Goal: Communication & Community: Answer question/provide support

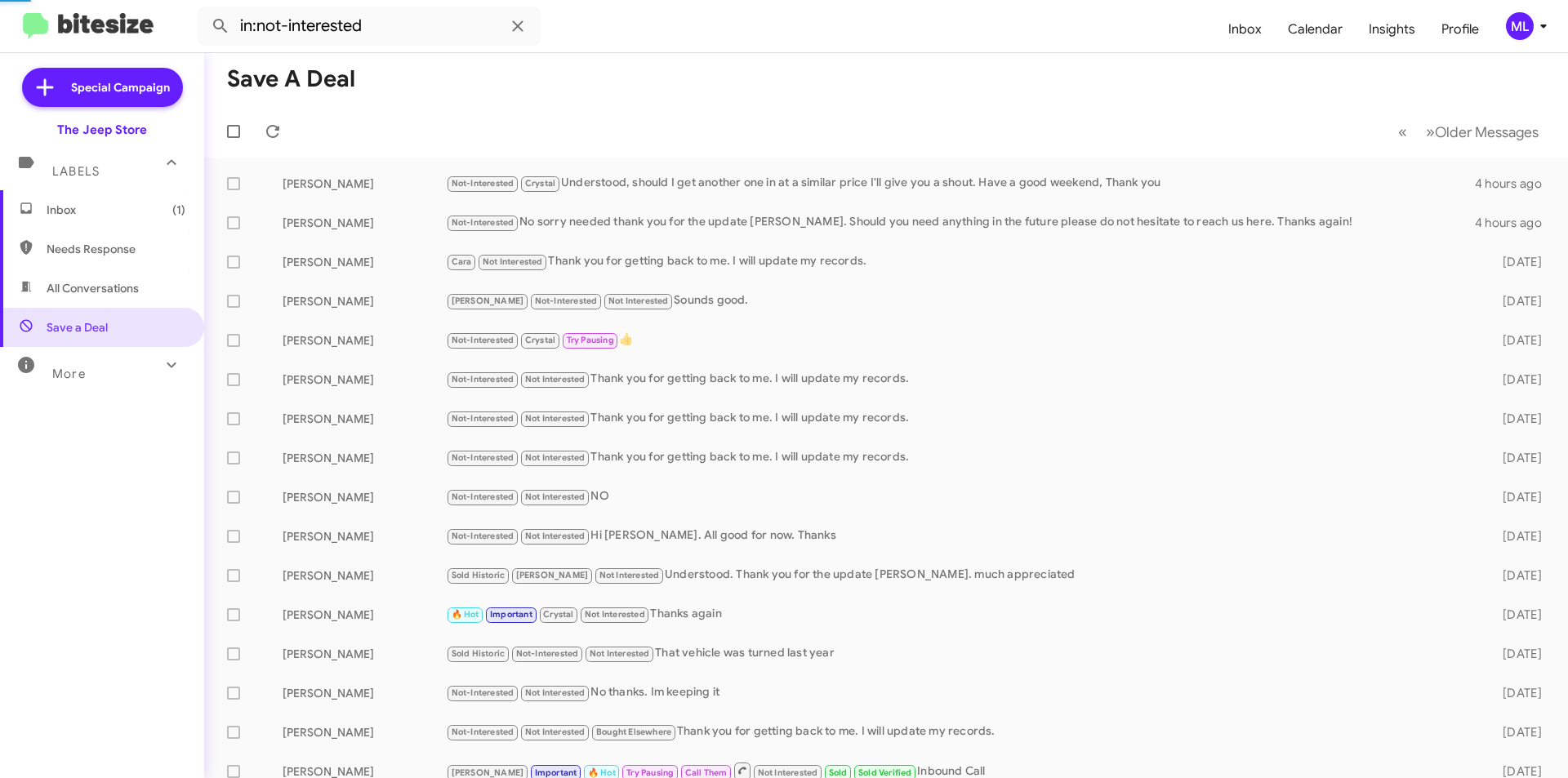
click at [84, 217] on span "Inbox (1)" at bounding box center [116, 209] width 139 height 17
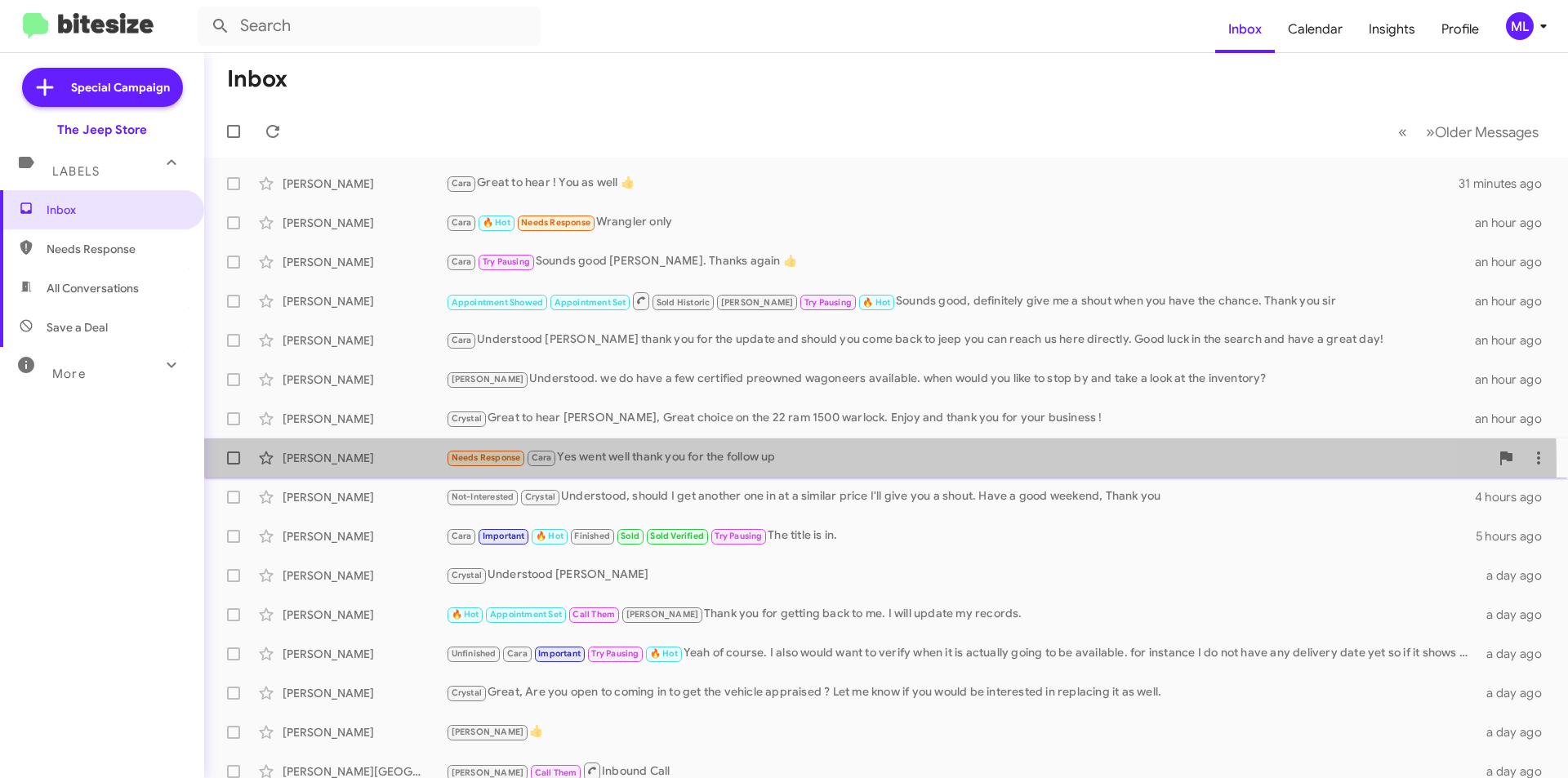
click at [676, 468] on div "[PERSON_NAME] Needs Response [PERSON_NAME] Yes went well thank you for the foll…" at bounding box center [886, 459] width 1337 height 33
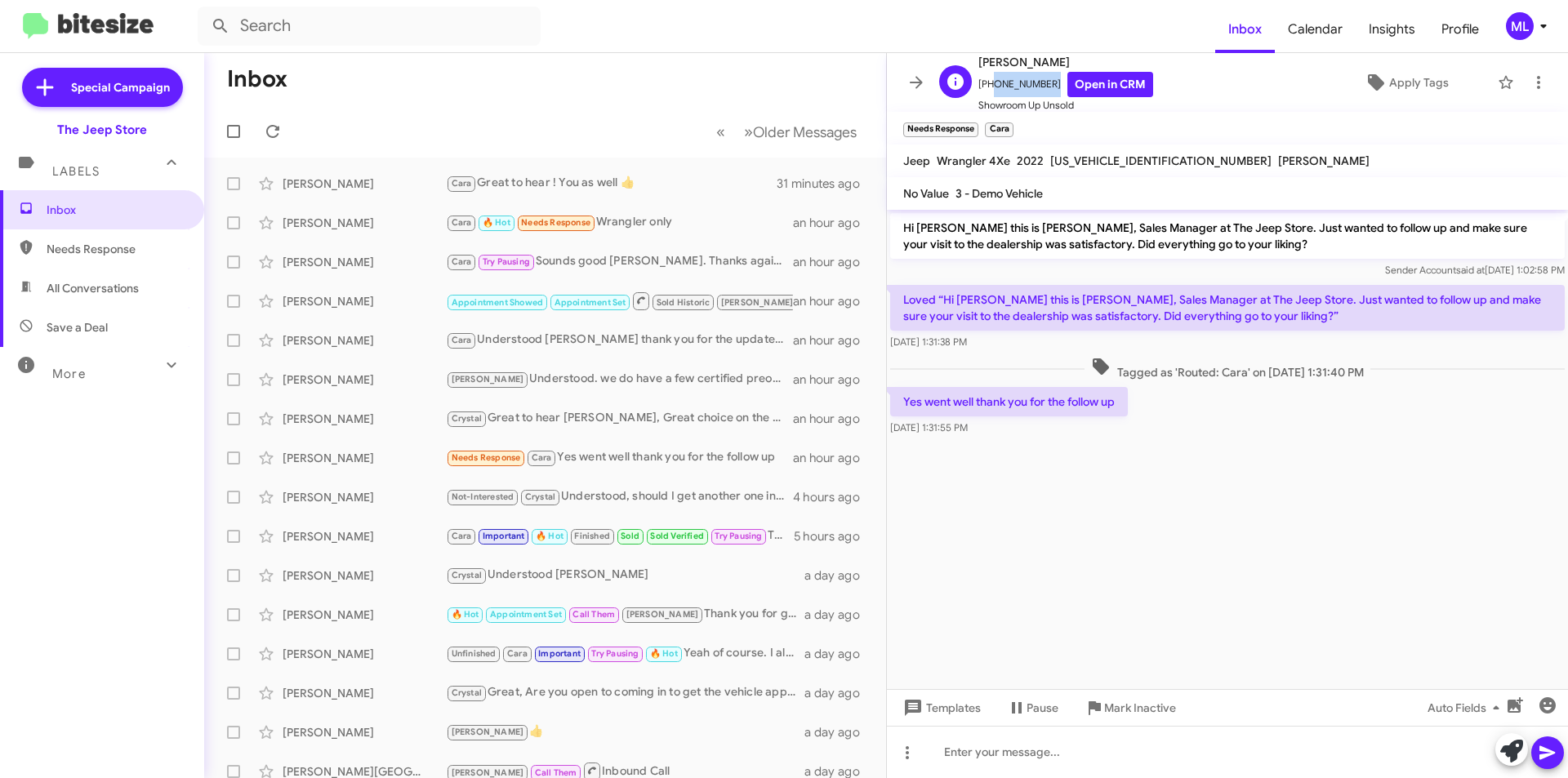
drag, startPoint x: 1041, startPoint y: 87, endPoint x: 986, endPoint y: 87, distance: 55.0
click at [986, 87] on span "[PHONE_NUMBER] Open in CRM" at bounding box center [1066, 85] width 175 height 25
copy span "7322451233"
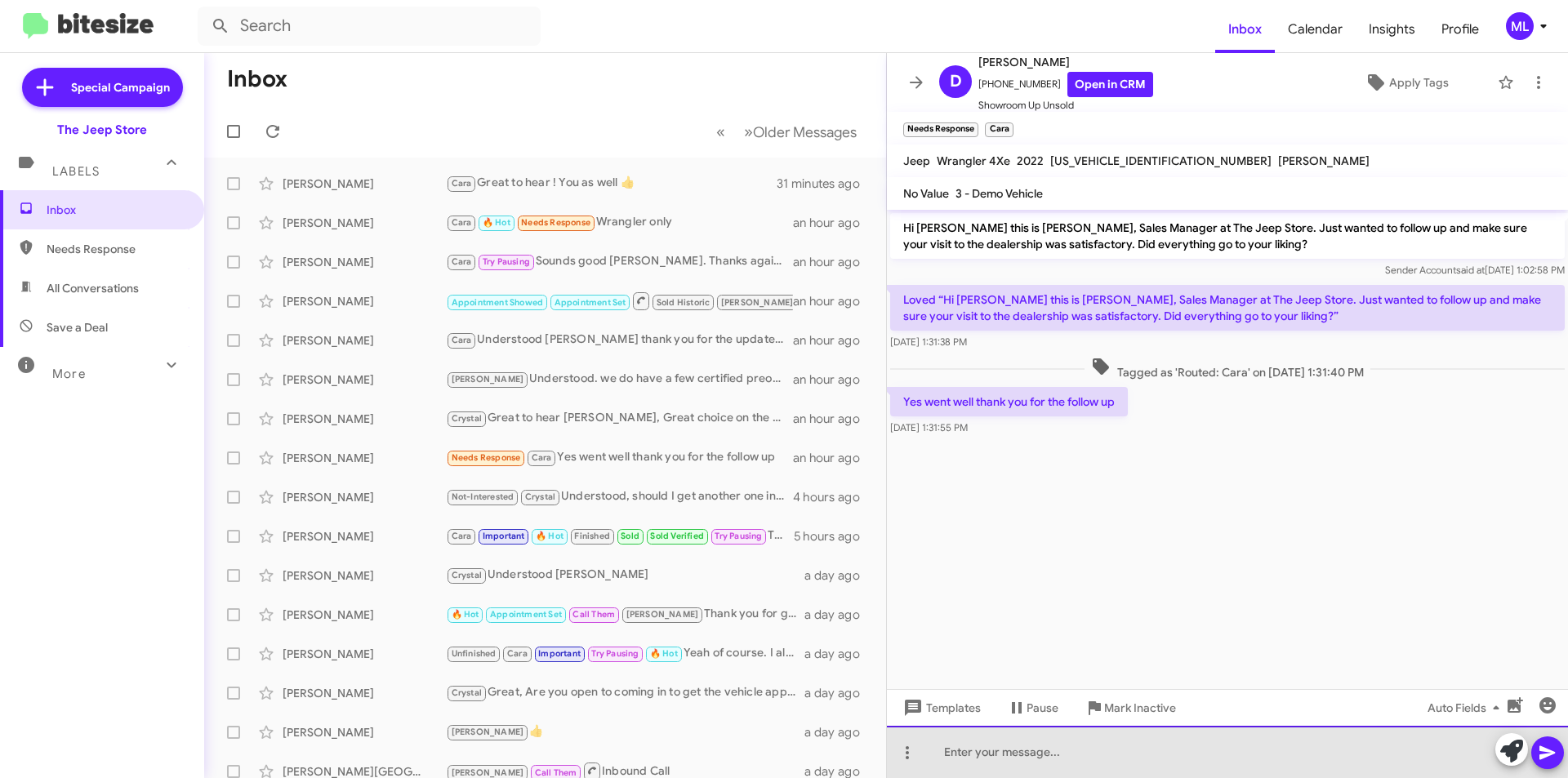
click at [955, 743] on div at bounding box center [1227, 753] width 681 height 53
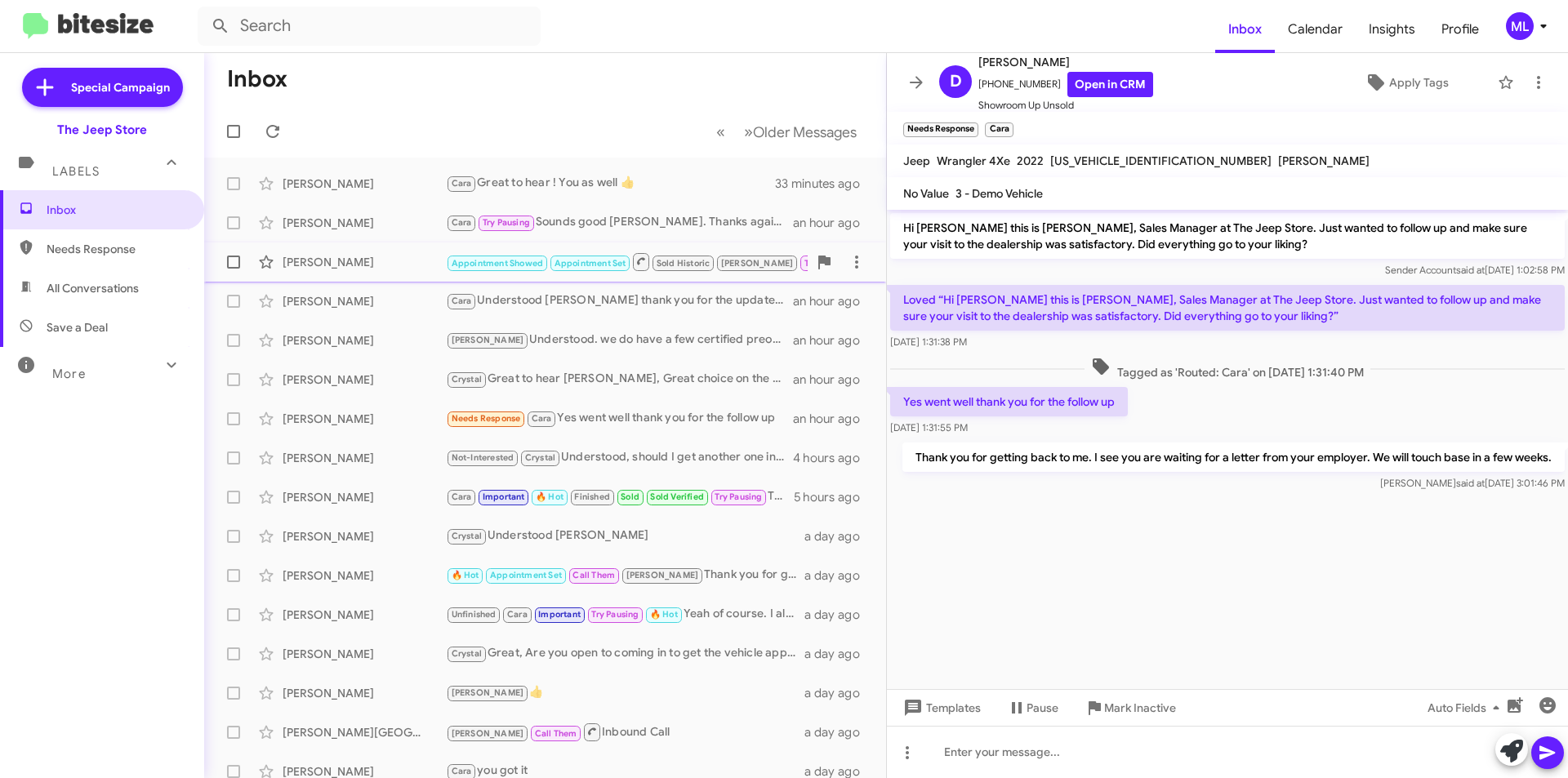
click at [341, 261] on div "[PERSON_NAME]" at bounding box center [364, 262] width 164 height 17
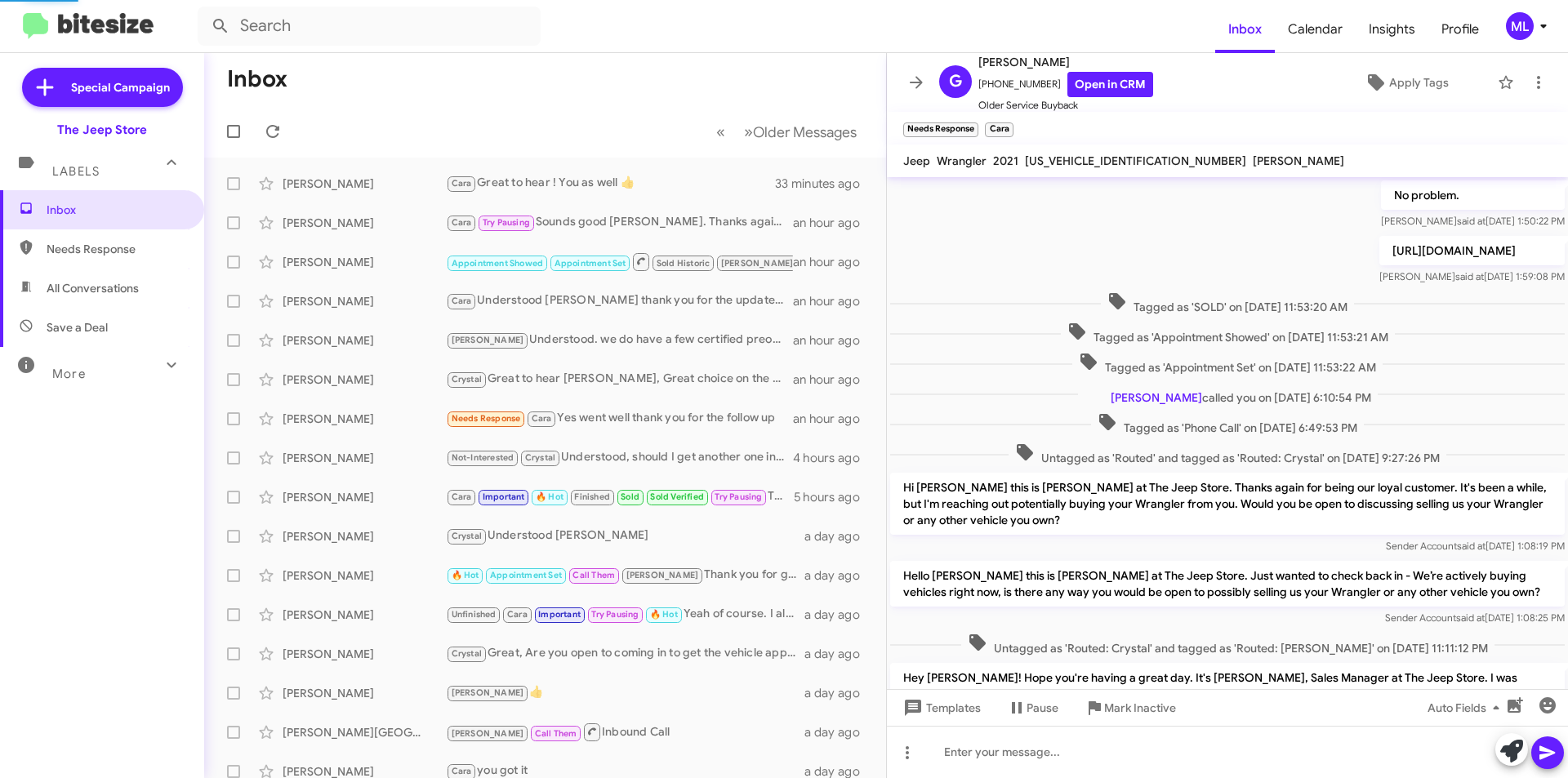
scroll to position [600, 0]
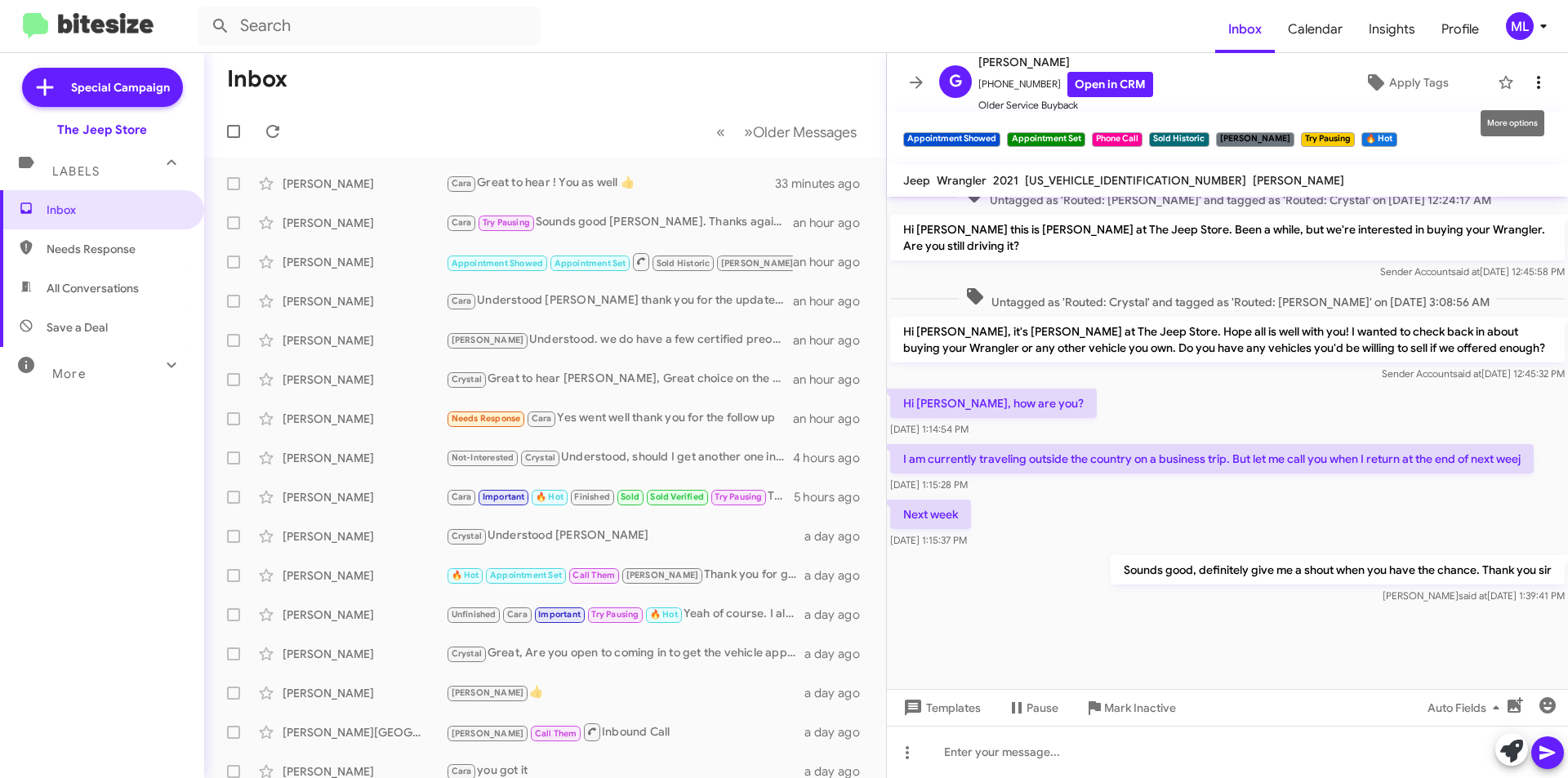
click at [1528, 79] on icon at bounding box center [1538, 83] width 19 height 19
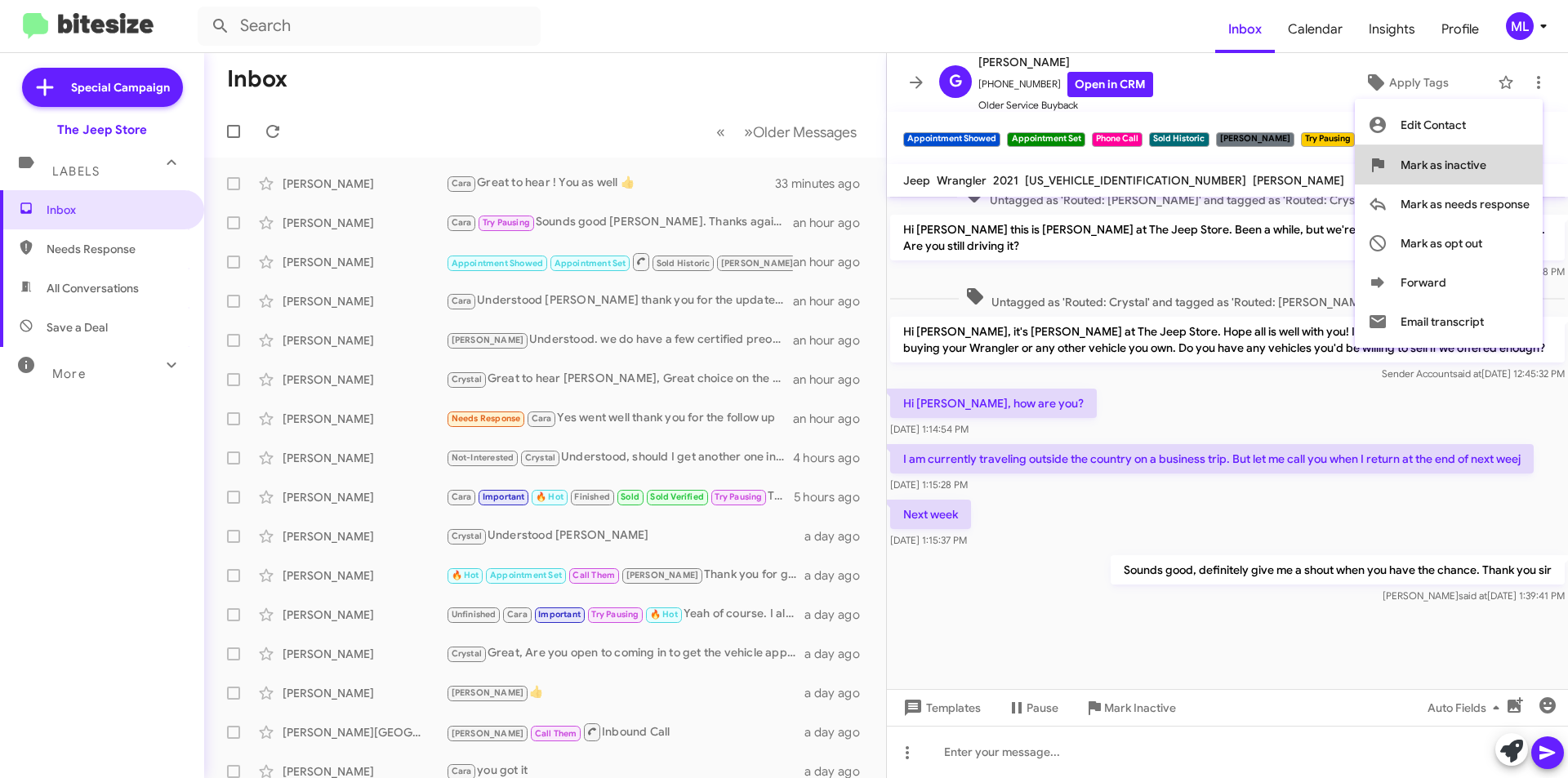
click at [1491, 174] on button "Mark as inactive" at bounding box center [1448, 165] width 188 height 39
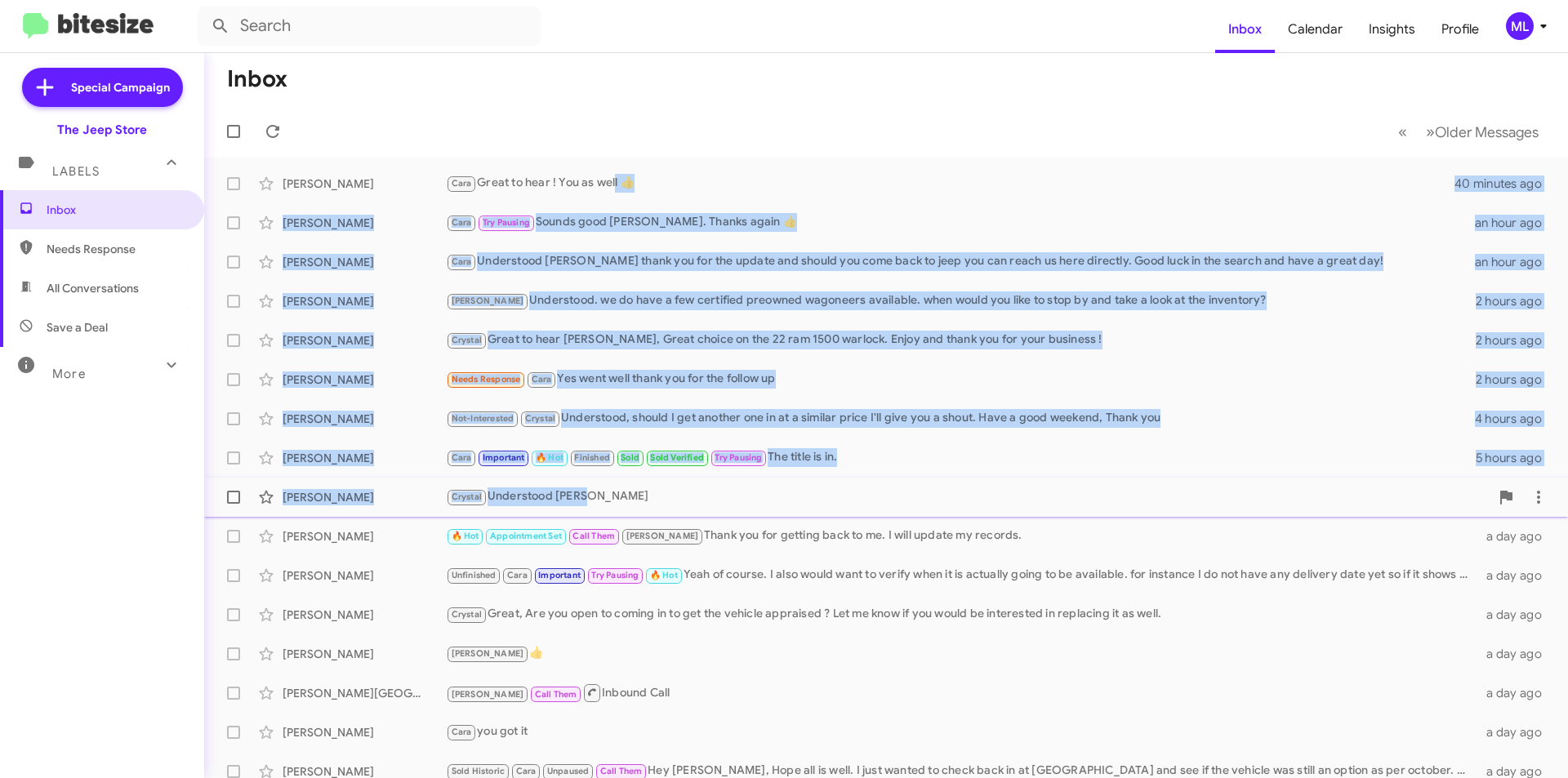
drag, startPoint x: 612, startPoint y: 190, endPoint x: 634, endPoint y: 509, distance: 319.8
click at [634, 509] on mat-action-list "[PERSON_NAME] [PERSON_NAME] Great to hear ! You as well 👍 40 minutes ago [PERSO…" at bounding box center [886, 534] width 1364 height 752
click at [272, 130] on icon at bounding box center [273, 131] width 19 height 19
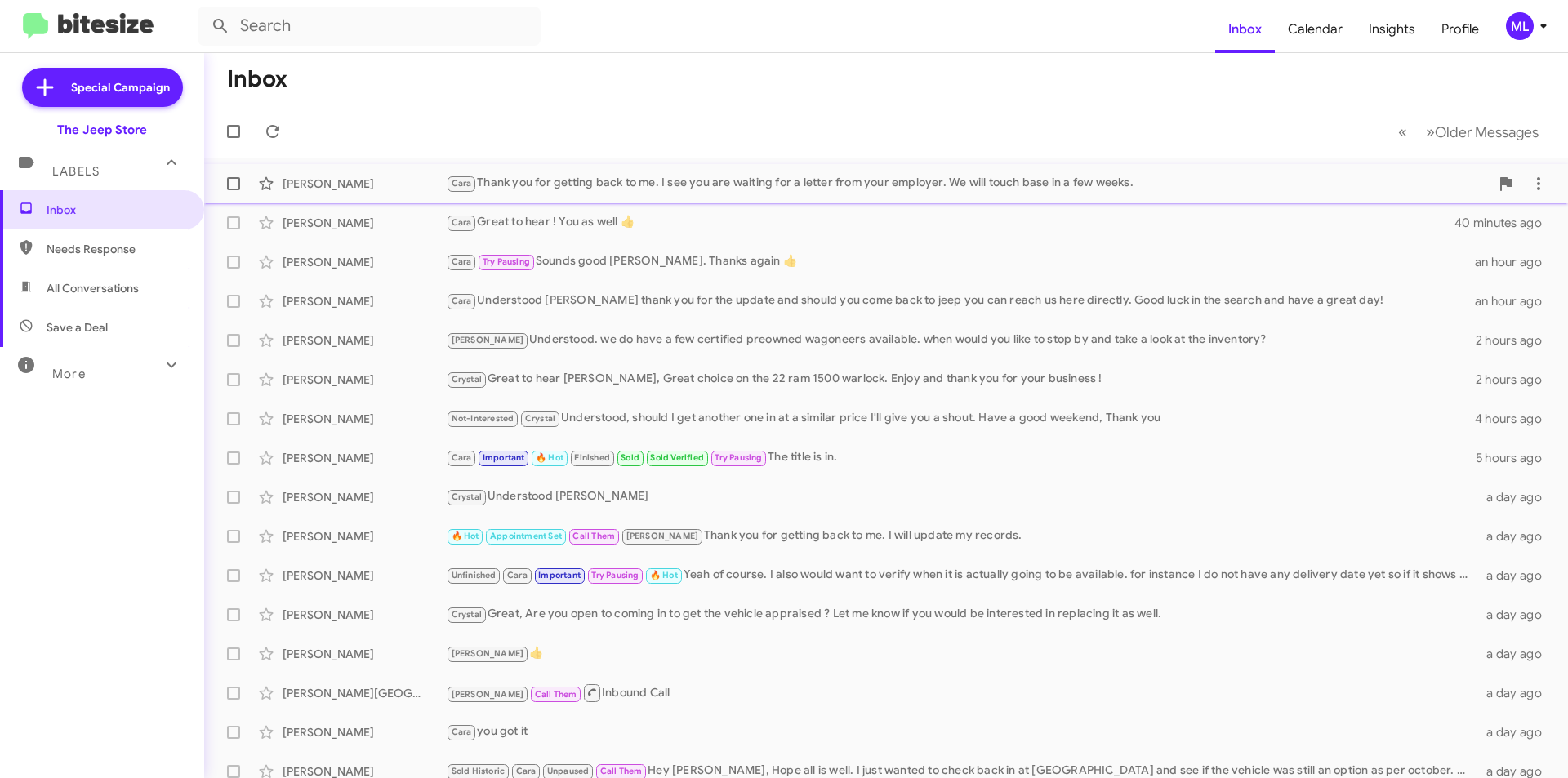
click at [359, 184] on div "[PERSON_NAME]" at bounding box center [364, 183] width 164 height 17
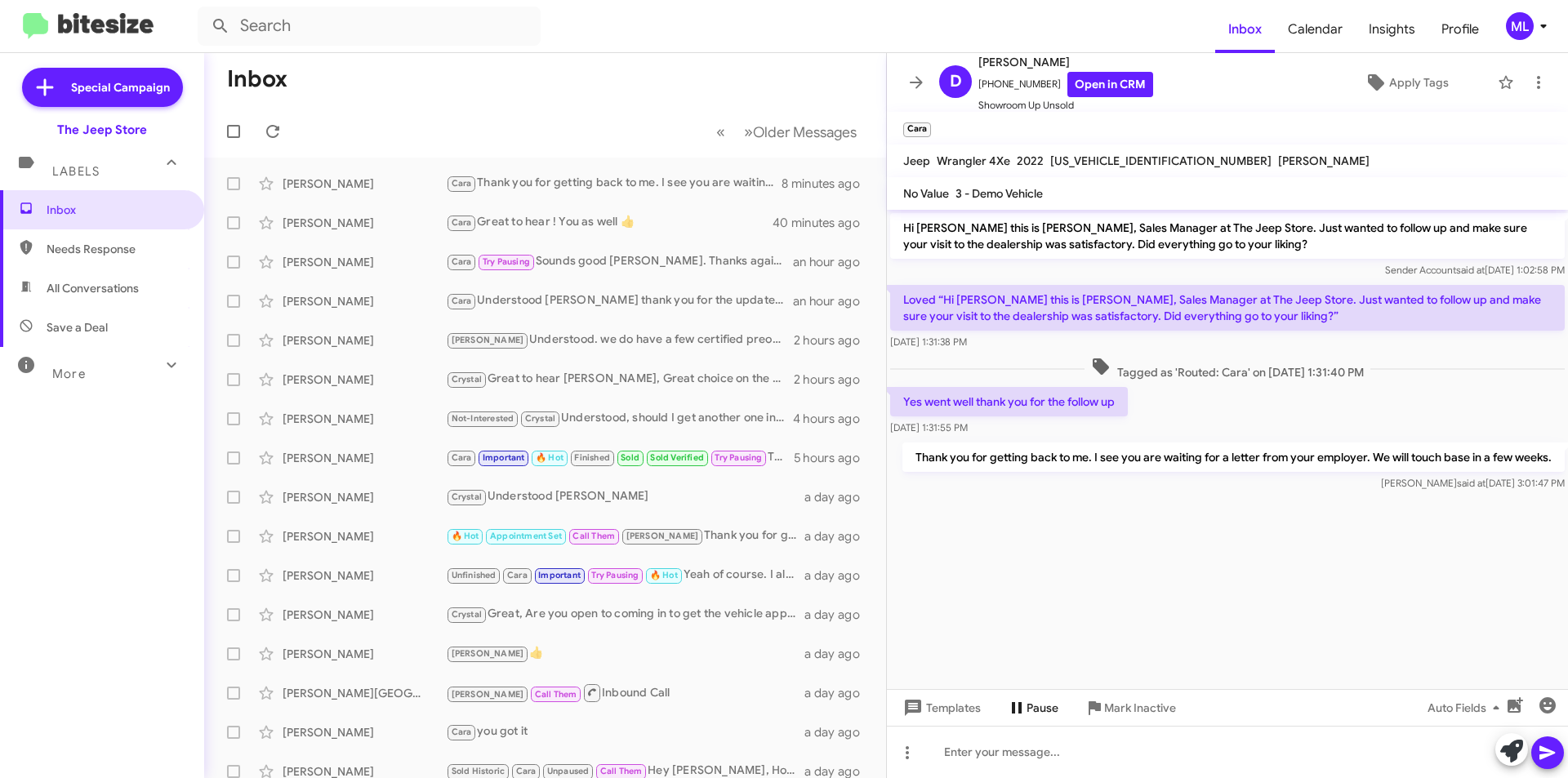
click at [1016, 717] on icon at bounding box center [1016, 708] width 19 height 19
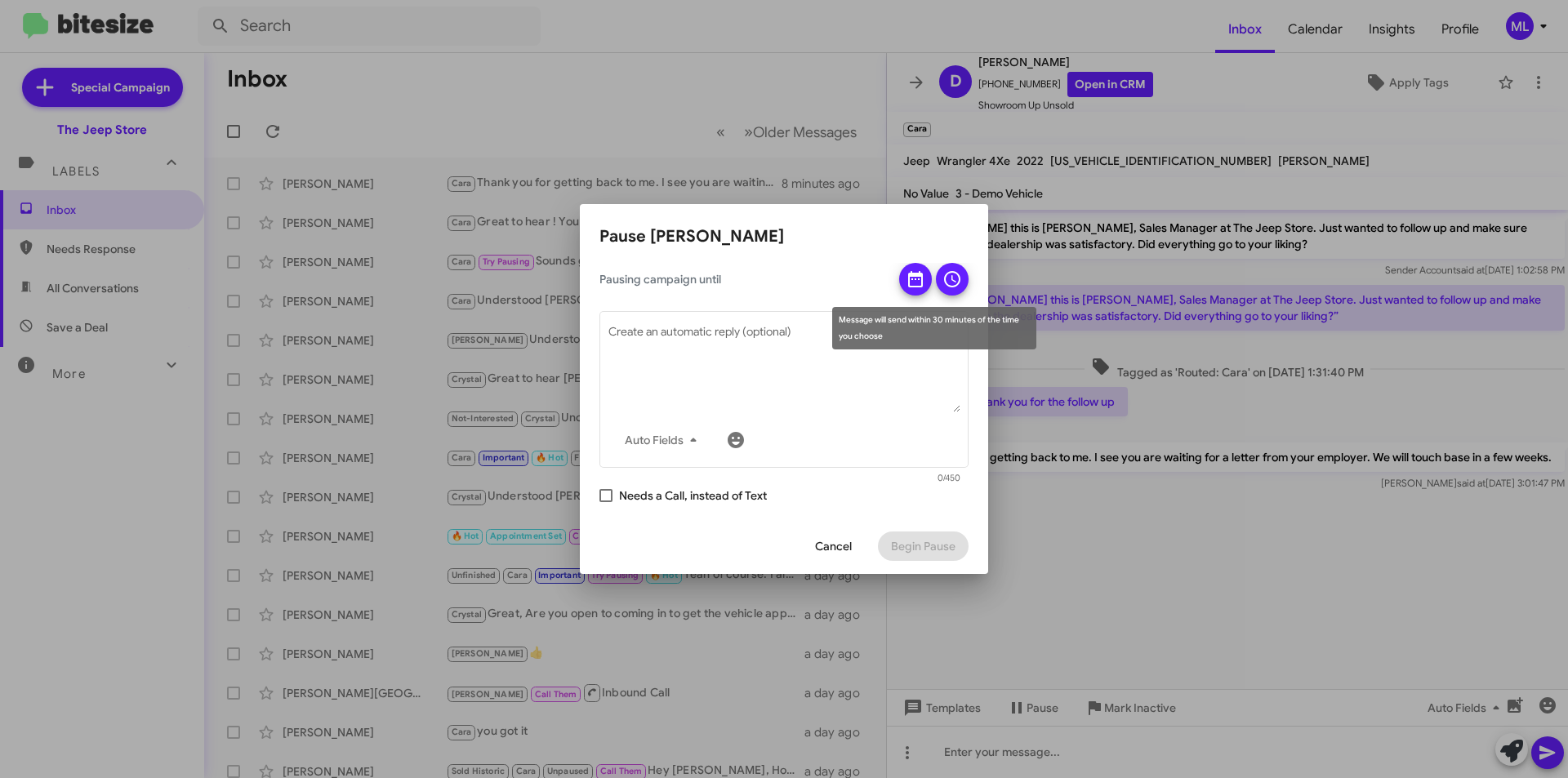
click at [920, 276] on icon at bounding box center [915, 279] width 15 height 17
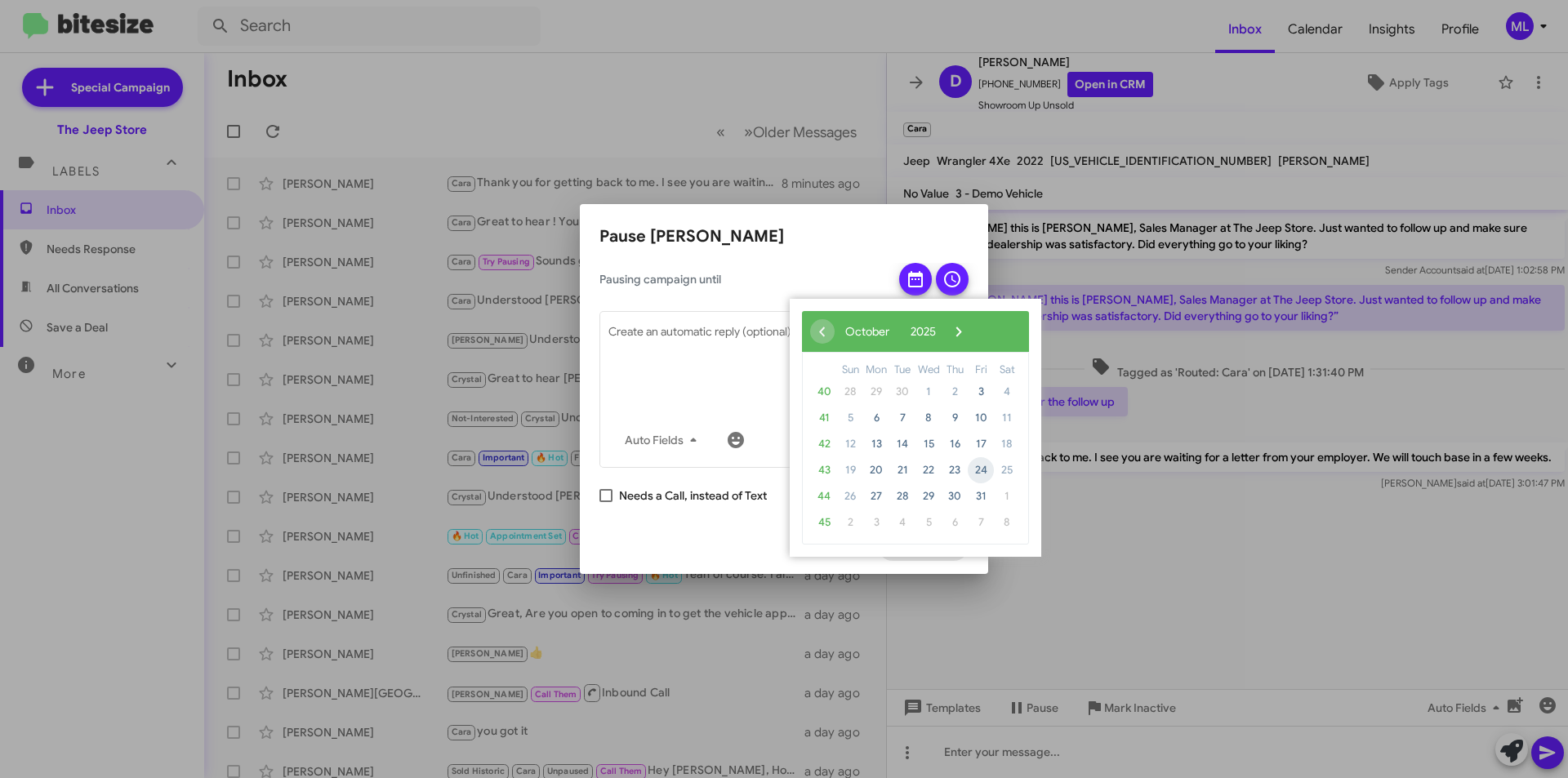
click at [983, 470] on span "24" at bounding box center [980, 470] width 26 height 26
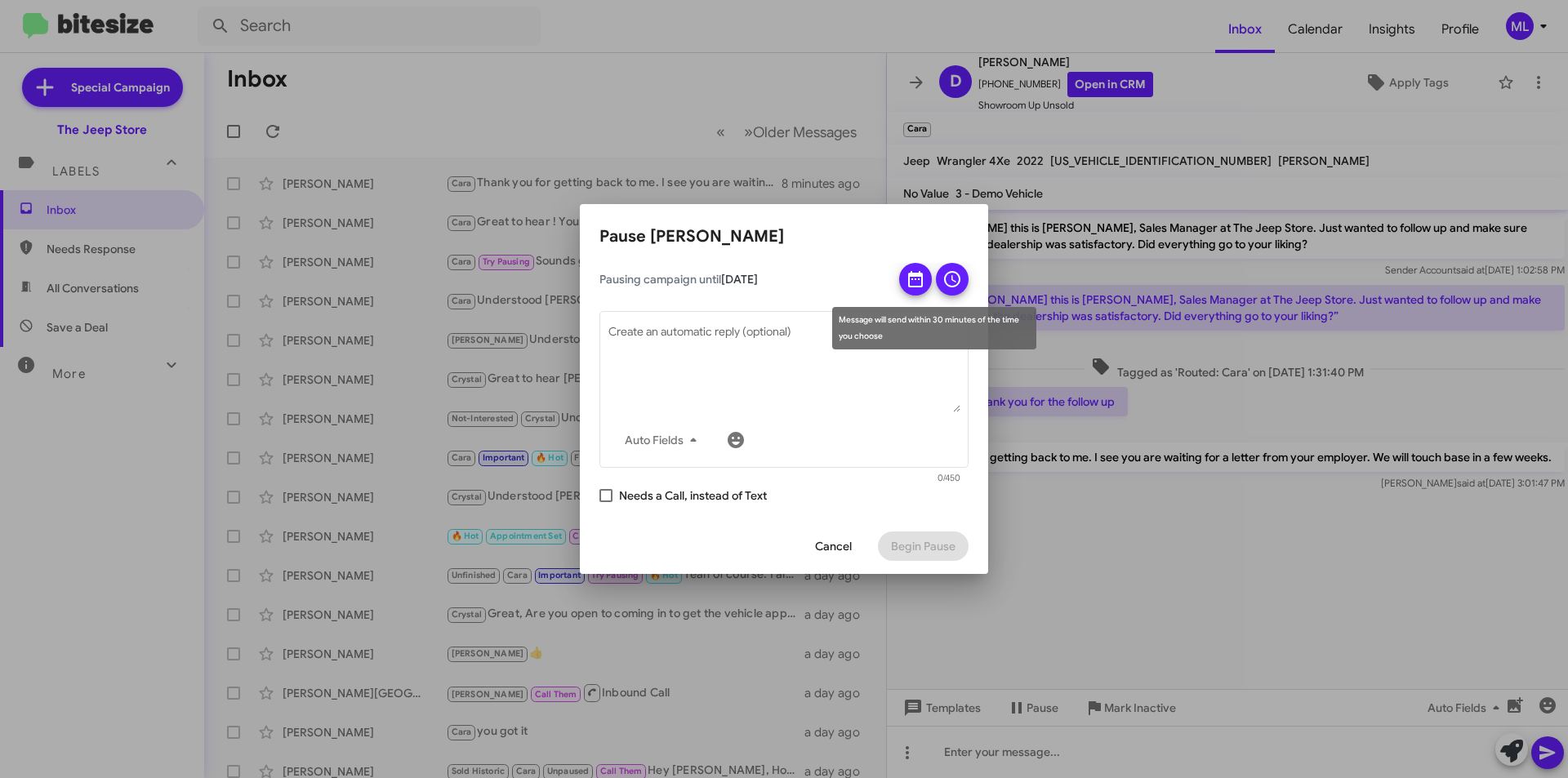
click at [952, 283] on icon at bounding box center [952, 279] width 19 height 19
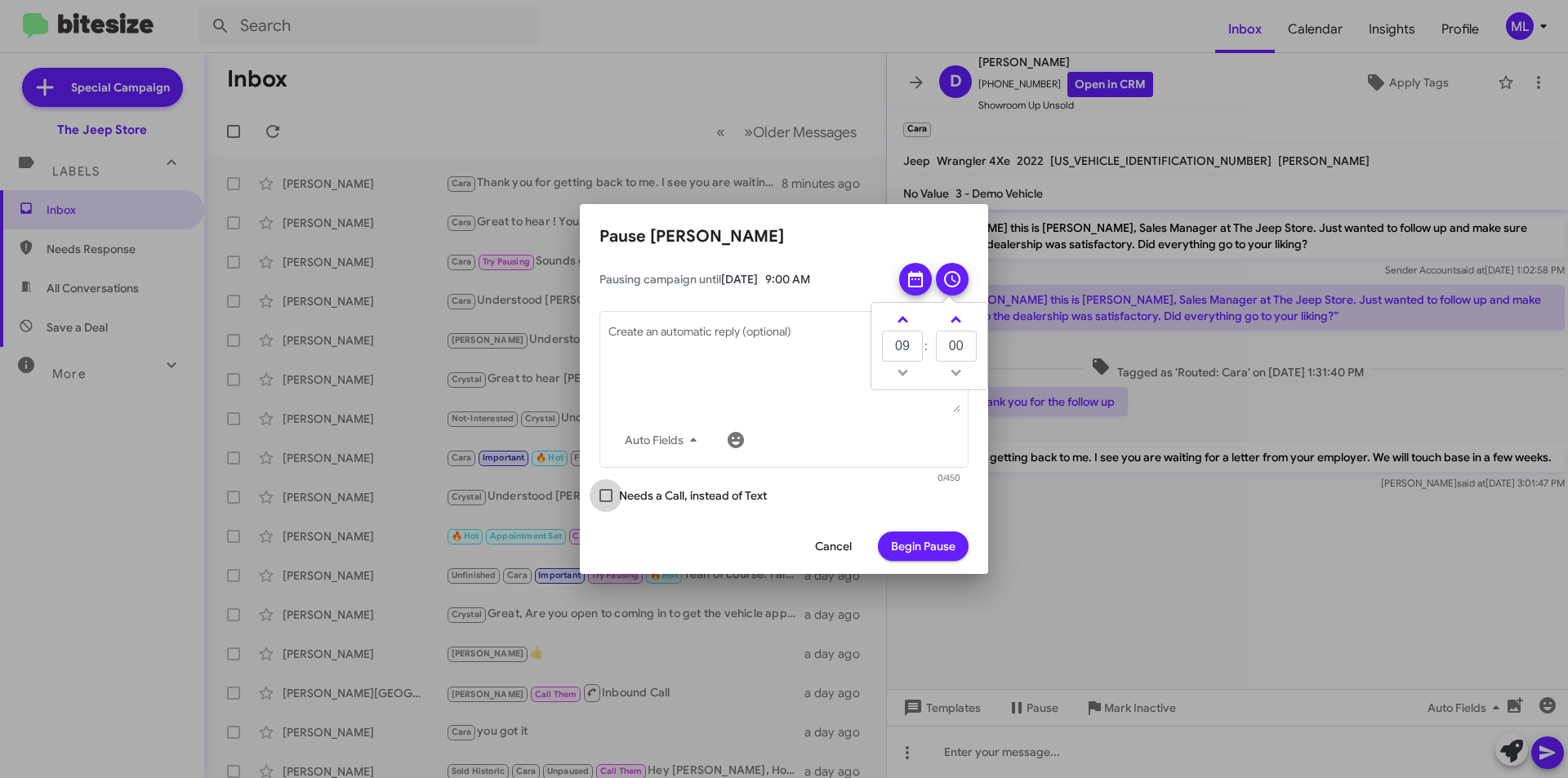
click at [706, 496] on span "Needs a Call, instead of Text" at bounding box center [693, 496] width 148 height 19
click at [605, 502] on input "Needs a Call, instead of Text" at bounding box center [605, 502] width 1 height 1
checkbox input "true"
click at [924, 544] on span "Begin Pause" at bounding box center [923, 546] width 64 height 29
